Goal: Book appointment/travel/reservation

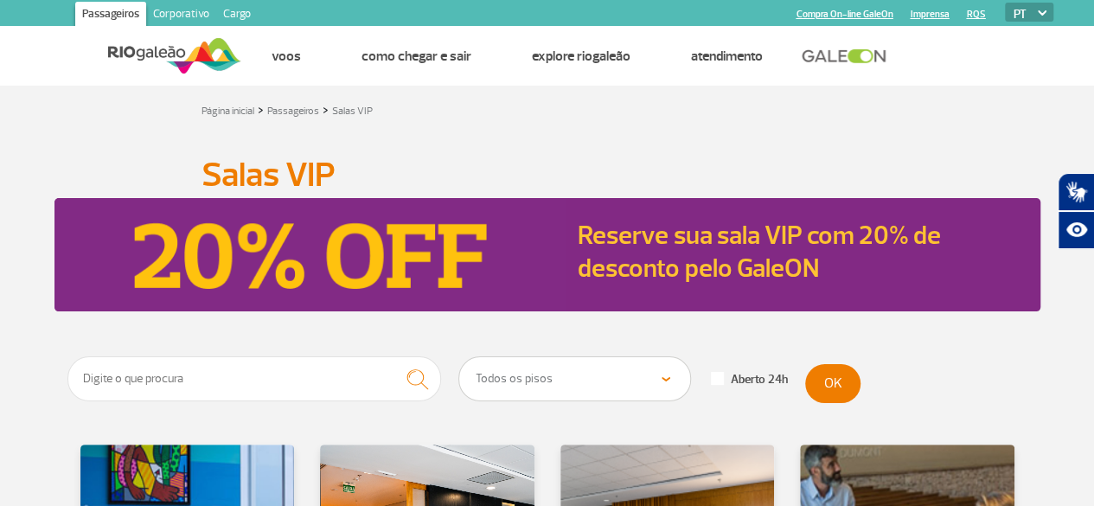
click at [712, 273] on link "Reserve sua sala VIP com 20% de desconto pelo GaleON" at bounding box center [759, 252] width 363 height 66
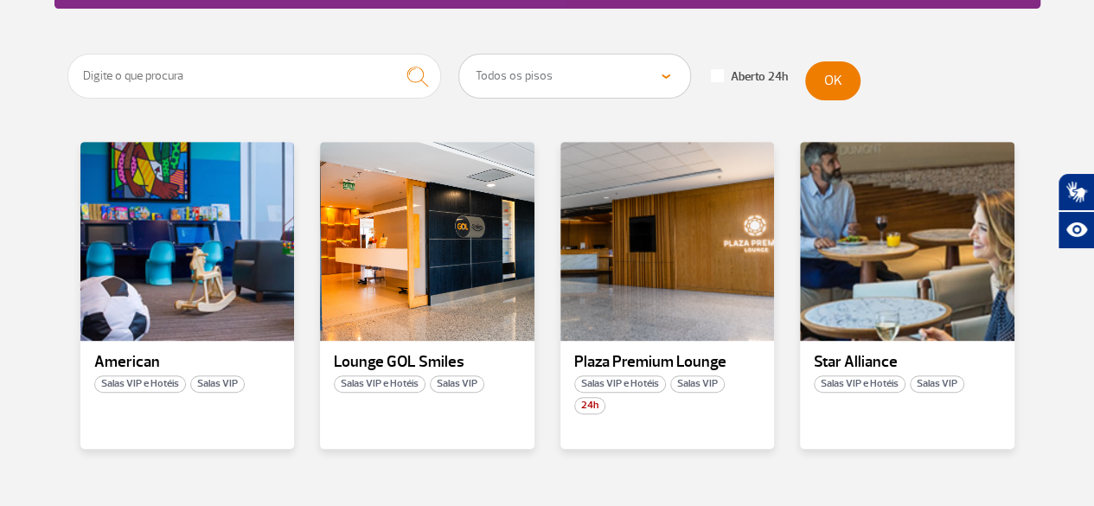
scroll to position [305, 0]
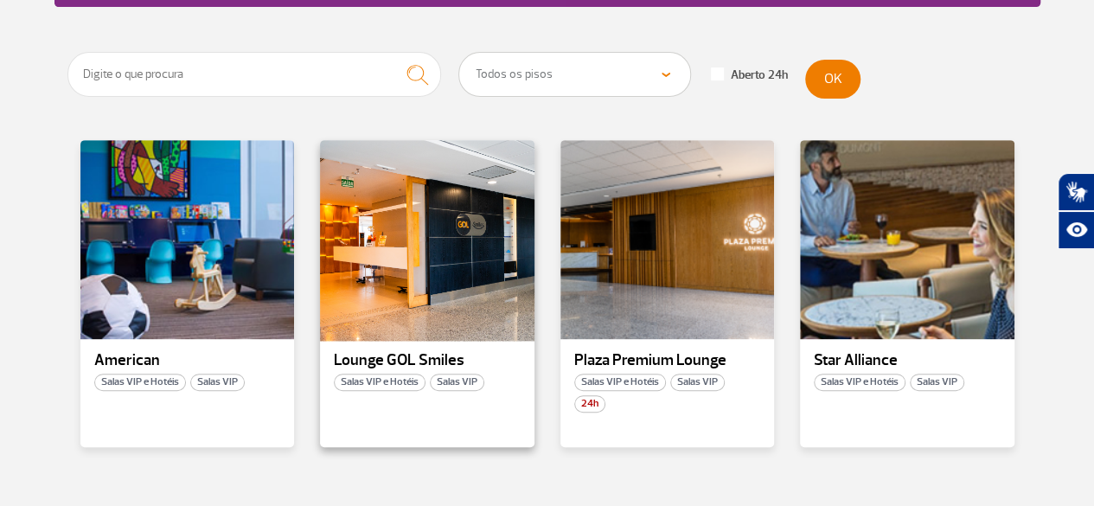
click at [425, 297] on div at bounding box center [427, 239] width 218 height 203
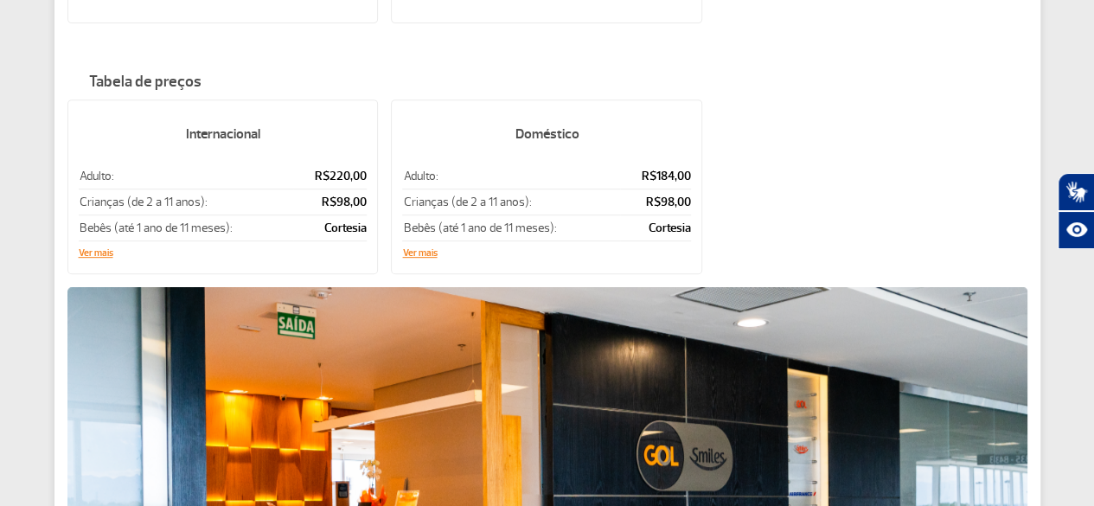
scroll to position [317, 0]
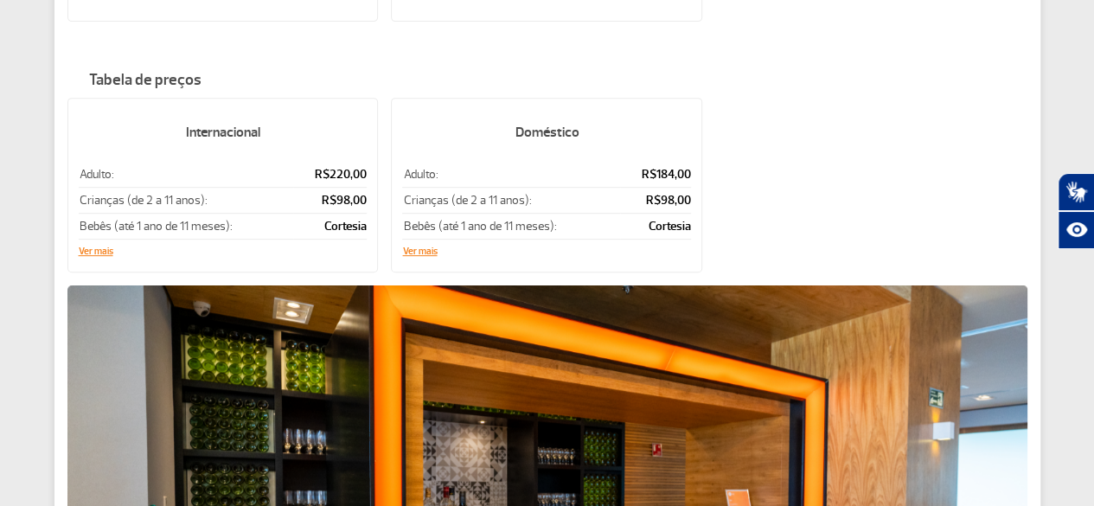
click at [420, 247] on button "Ver mais" at bounding box center [419, 252] width 35 height 10
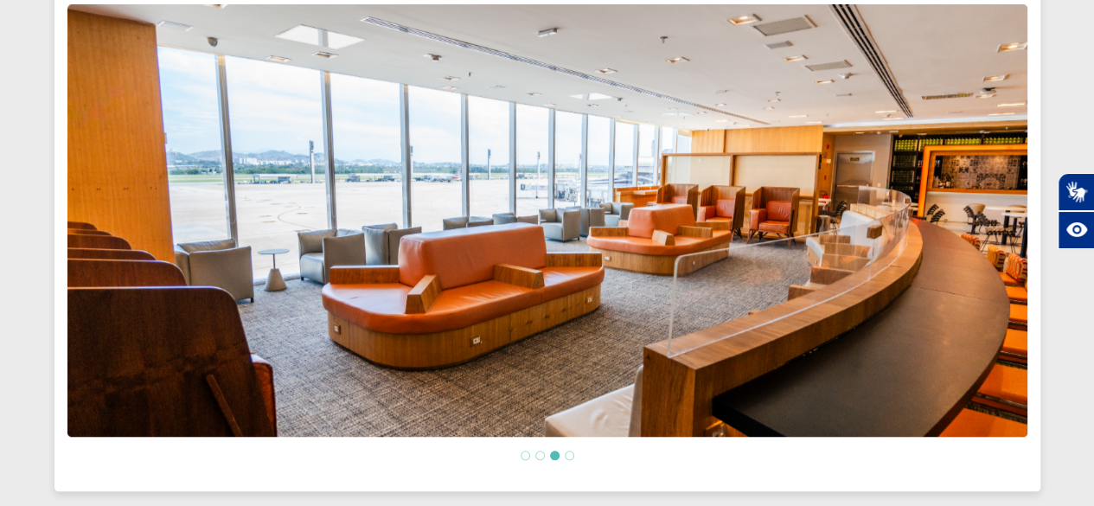
scroll to position [681, 0]
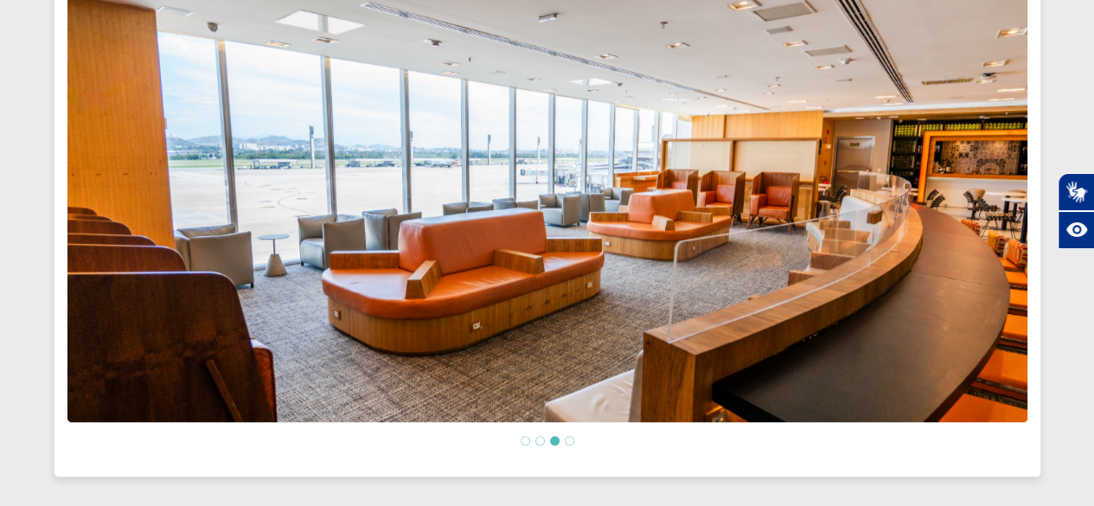
click at [524, 436] on li at bounding box center [526, 441] width 10 height 10
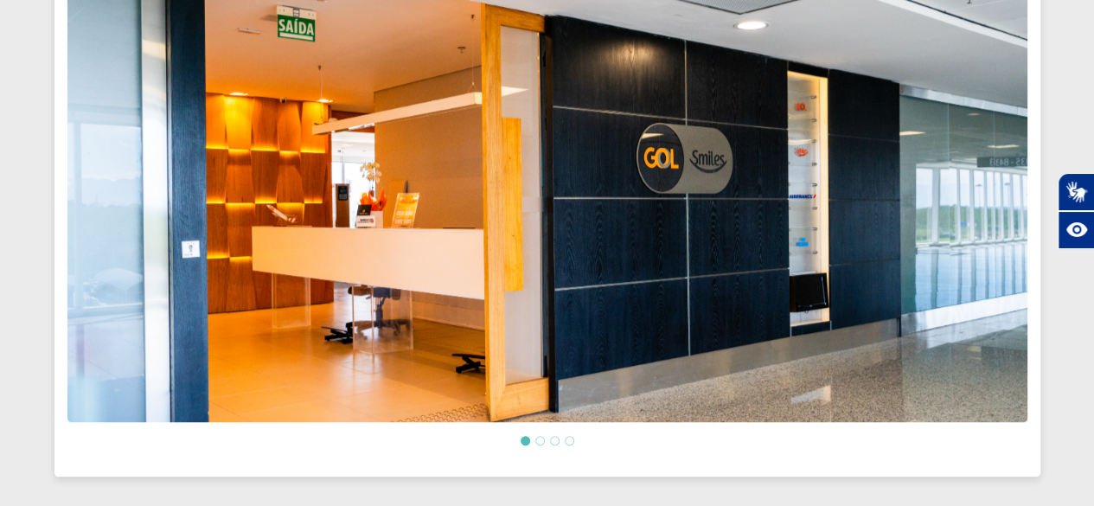
click at [553, 436] on li at bounding box center [555, 441] width 10 height 10
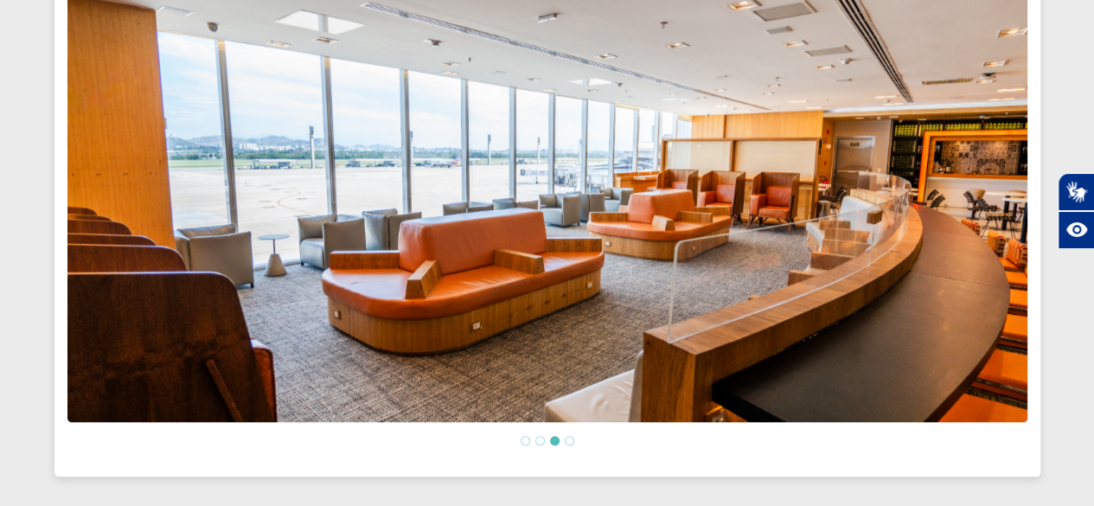
click at [540, 436] on li at bounding box center [541, 441] width 10 height 10
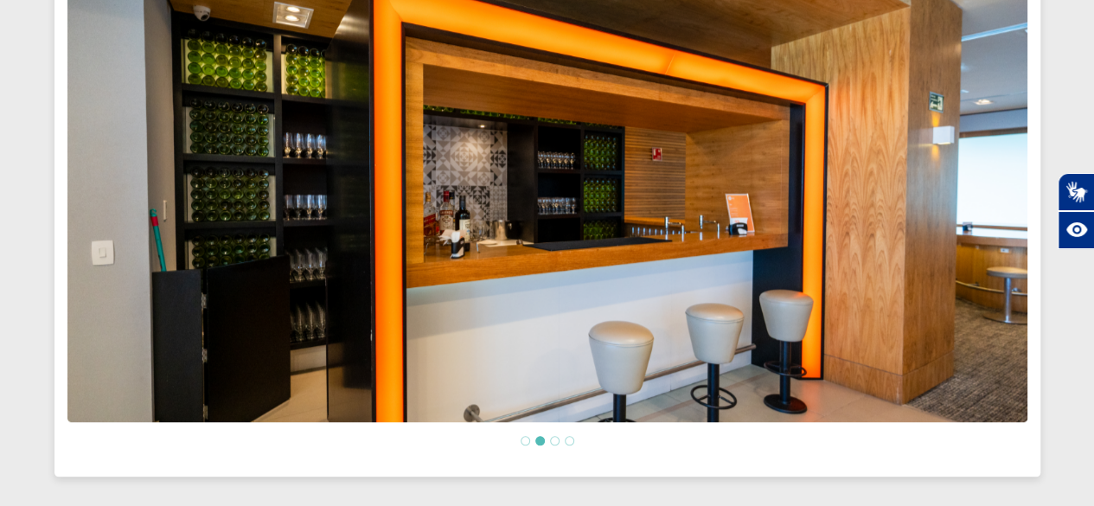
click at [570, 436] on li at bounding box center [570, 441] width 10 height 10
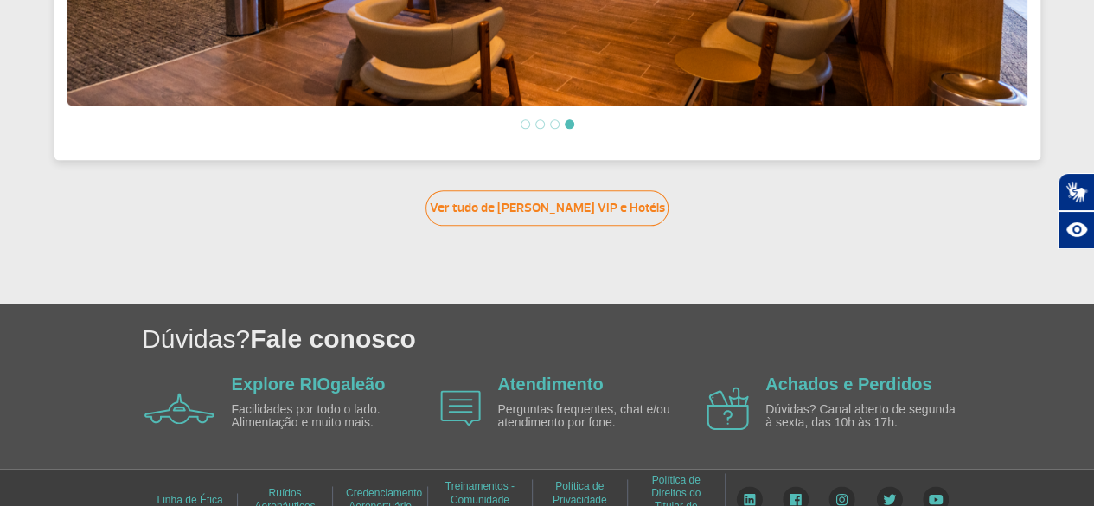
scroll to position [1016, 0]
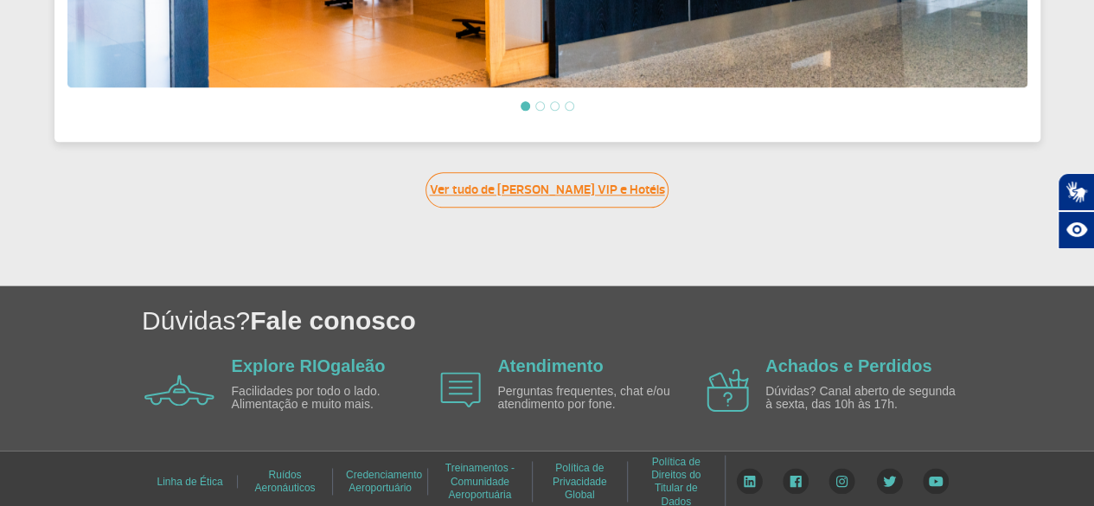
click at [601, 195] on link "Ver tudo de [PERSON_NAME] VIP e Hotéis" at bounding box center [547, 189] width 243 height 35
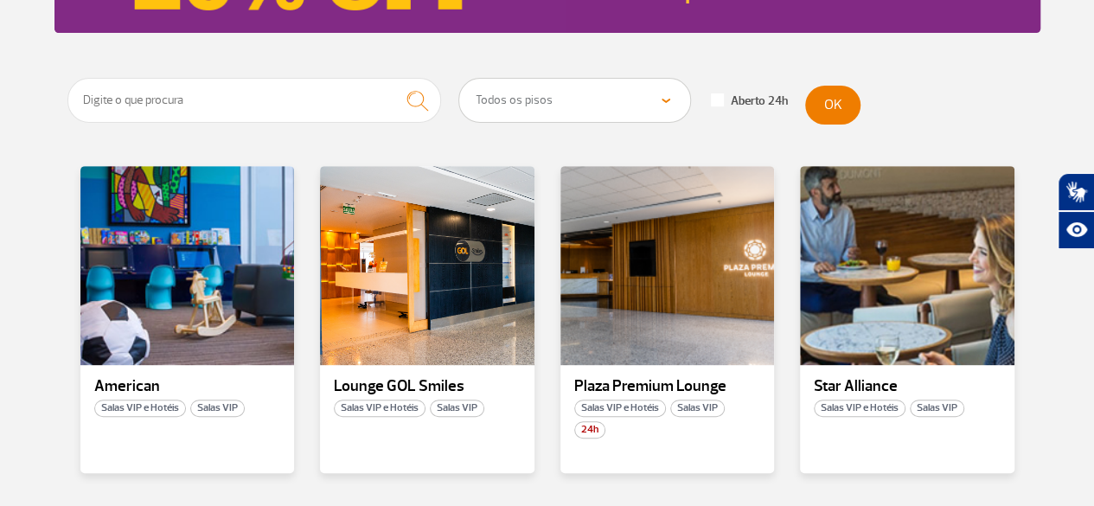
scroll to position [263, 0]
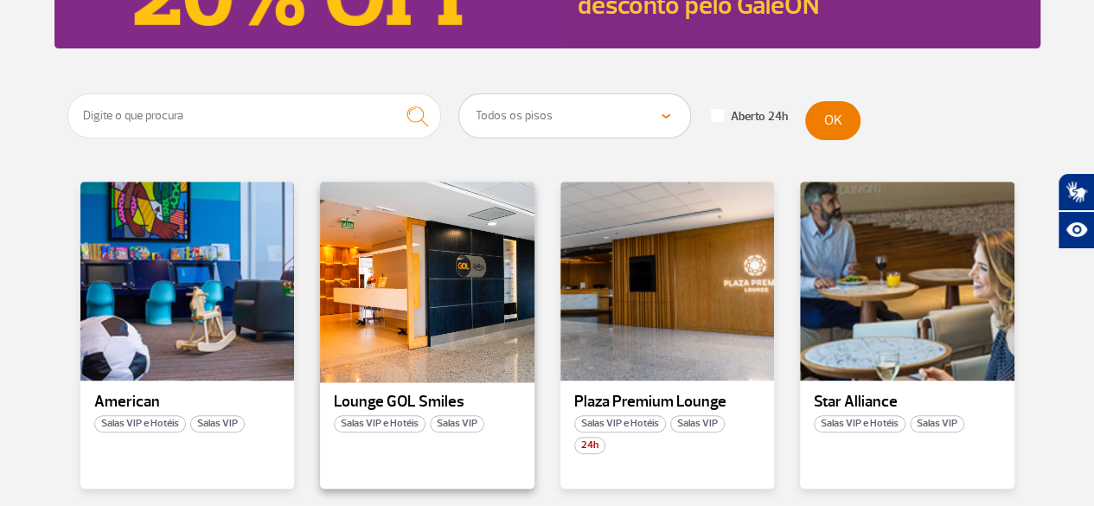
click at [452, 356] on div at bounding box center [427, 281] width 218 height 203
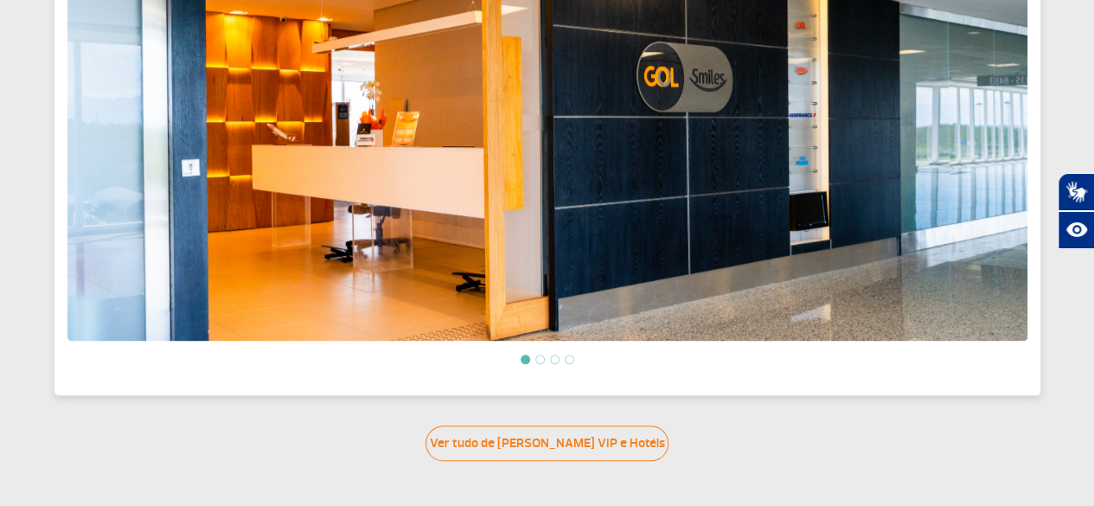
scroll to position [689, 0]
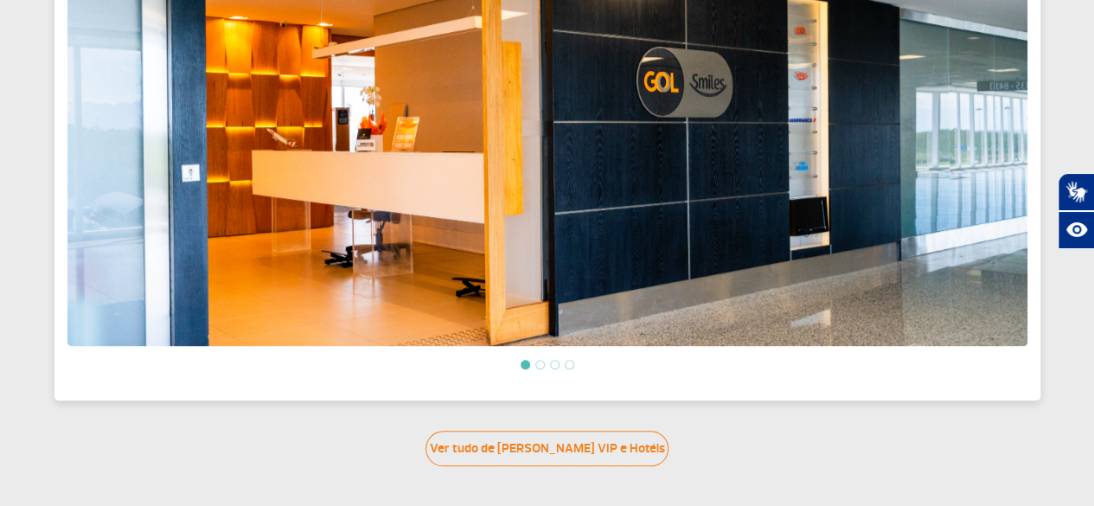
click at [540, 360] on li at bounding box center [541, 365] width 10 height 10
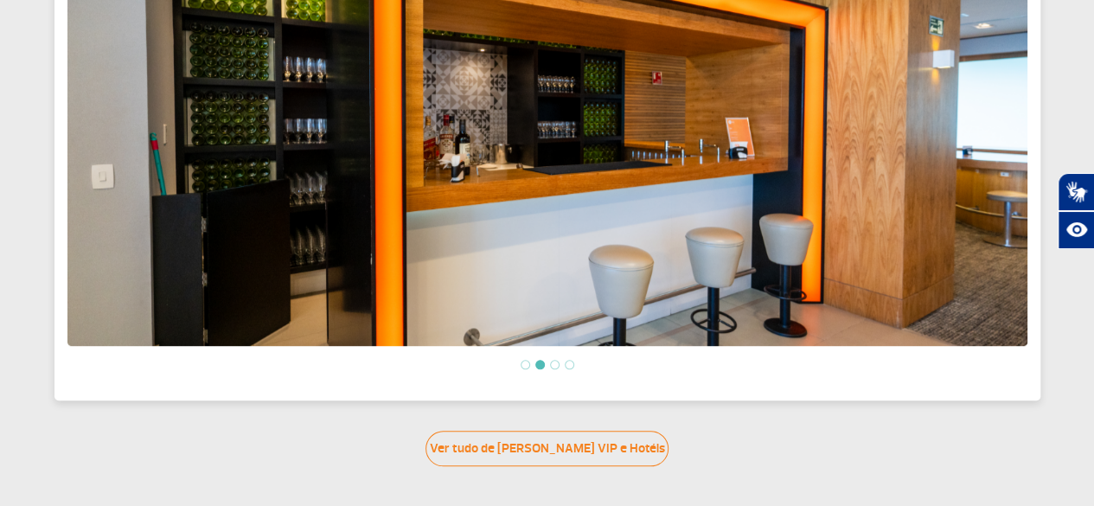
click at [567, 362] on ol at bounding box center [547, 364] width 960 height 15
click at [554, 360] on li at bounding box center [555, 365] width 10 height 10
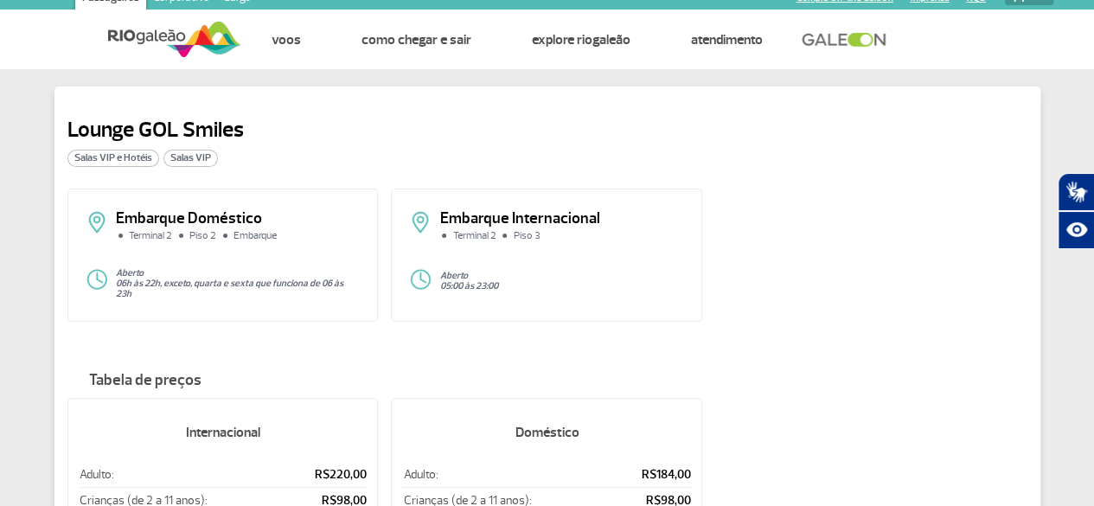
scroll to position [0, 0]
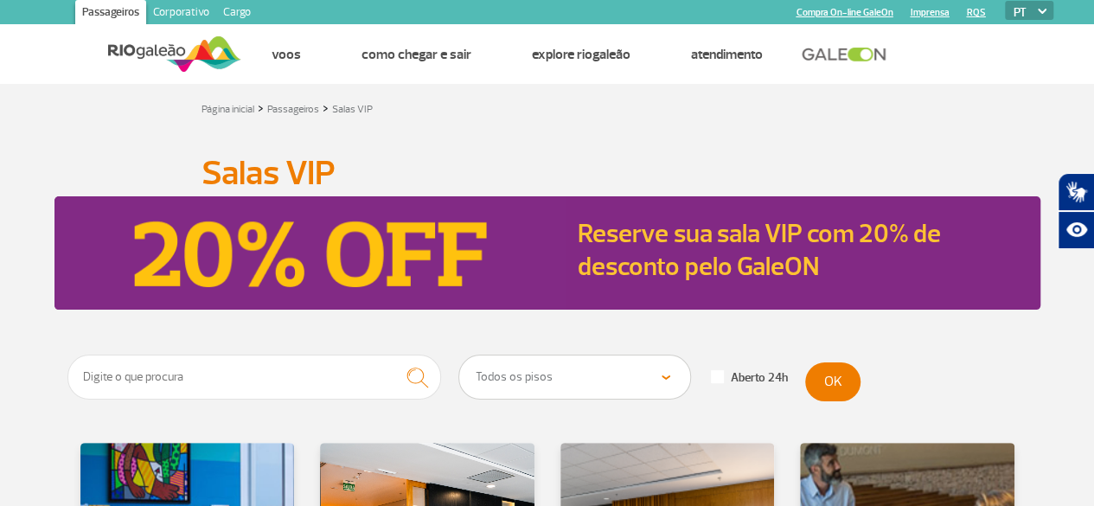
scroll to position [3, 0]
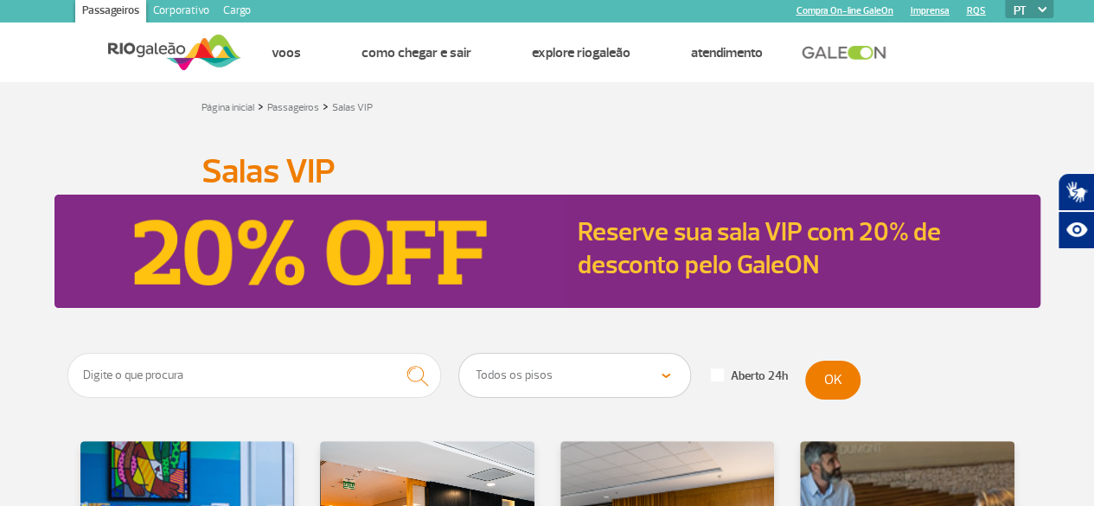
click at [922, 267] on h2 "Reserve sua sala VIP com 20% de desconto pelo GaleON" at bounding box center [799, 248] width 442 height 66
click at [825, 245] on link "Reserve sua sala VIP com 20% de desconto pelo GaleON" at bounding box center [759, 248] width 363 height 66
